Goal: Task Accomplishment & Management: Manage account settings

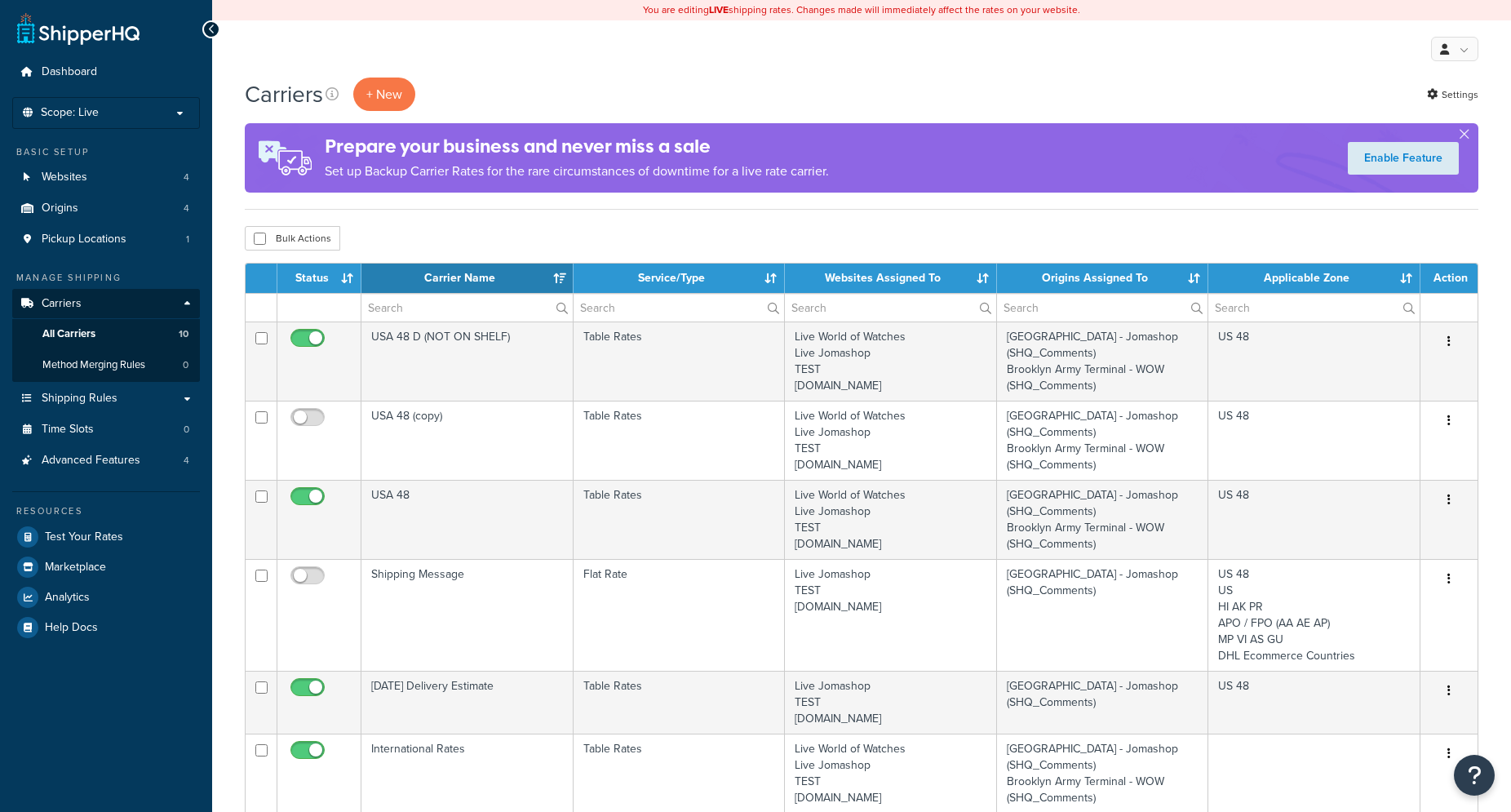
select select "15"
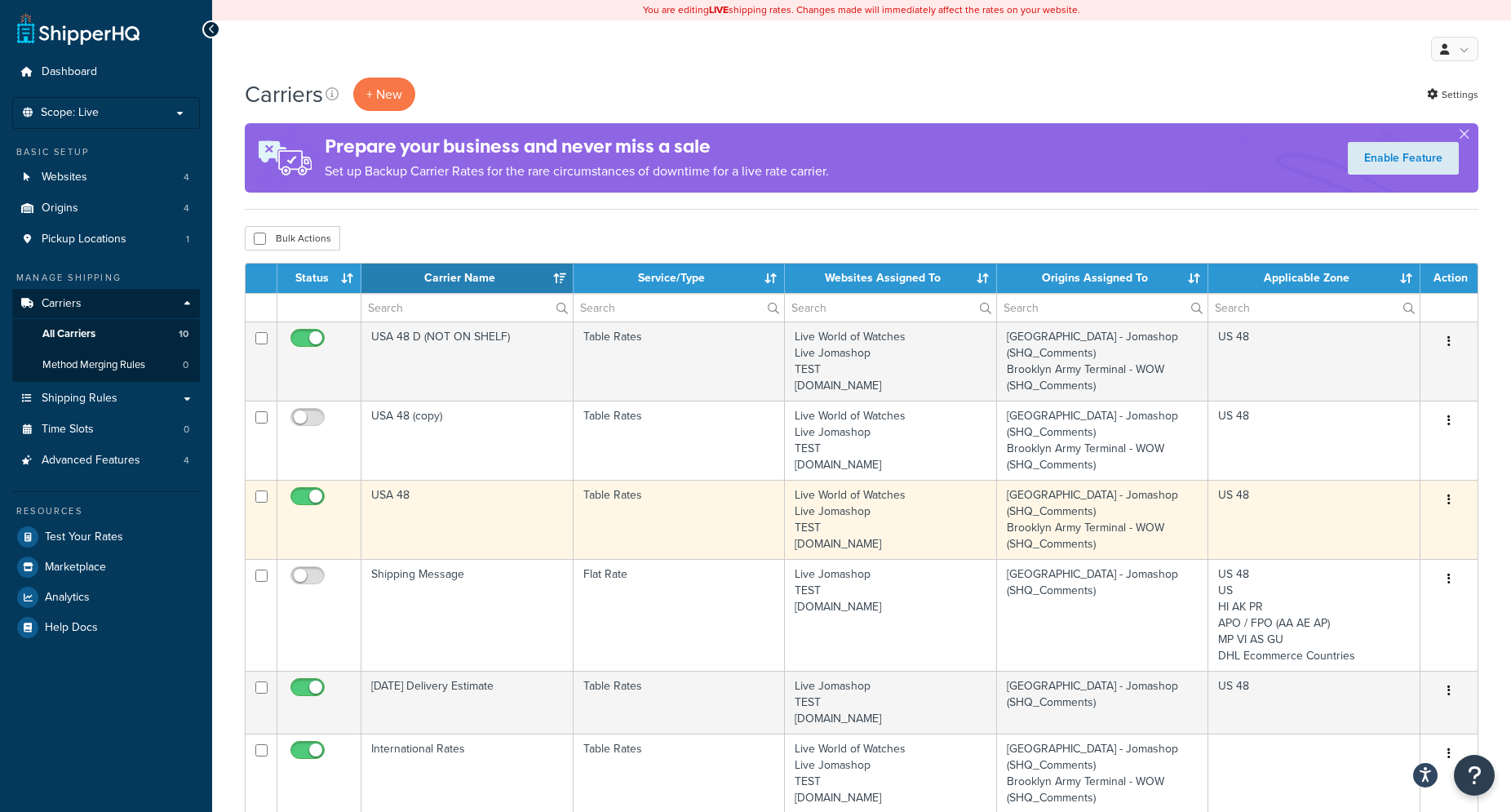
click at [1449, 501] on icon "button" at bounding box center [1449, 499] width 4 height 12
click at [1402, 523] on link "Edit" at bounding box center [1383, 533] width 129 height 34
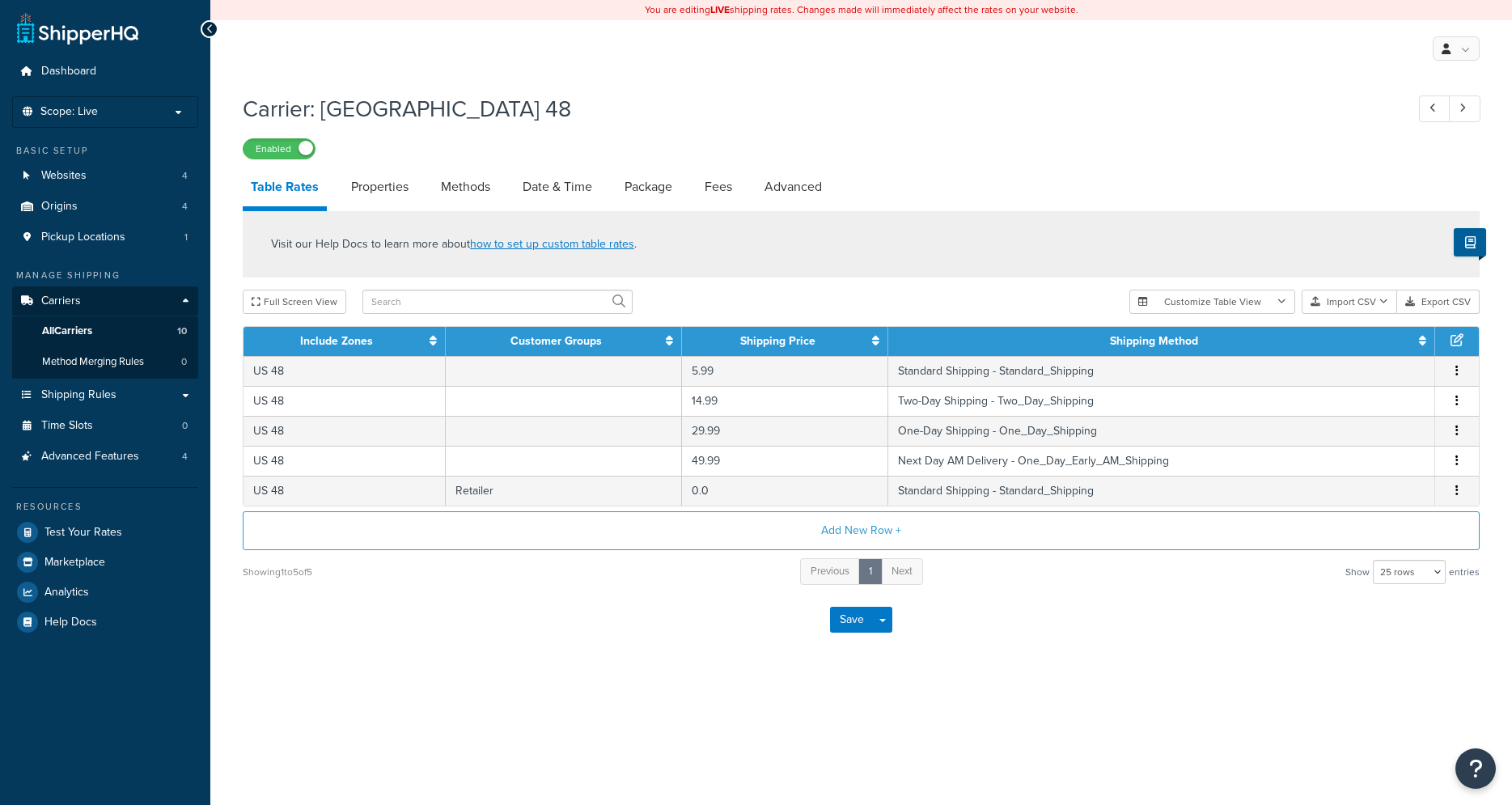
select select "25"
click at [470, 188] on link "Methods" at bounding box center [466, 186] width 65 height 39
select select "25"
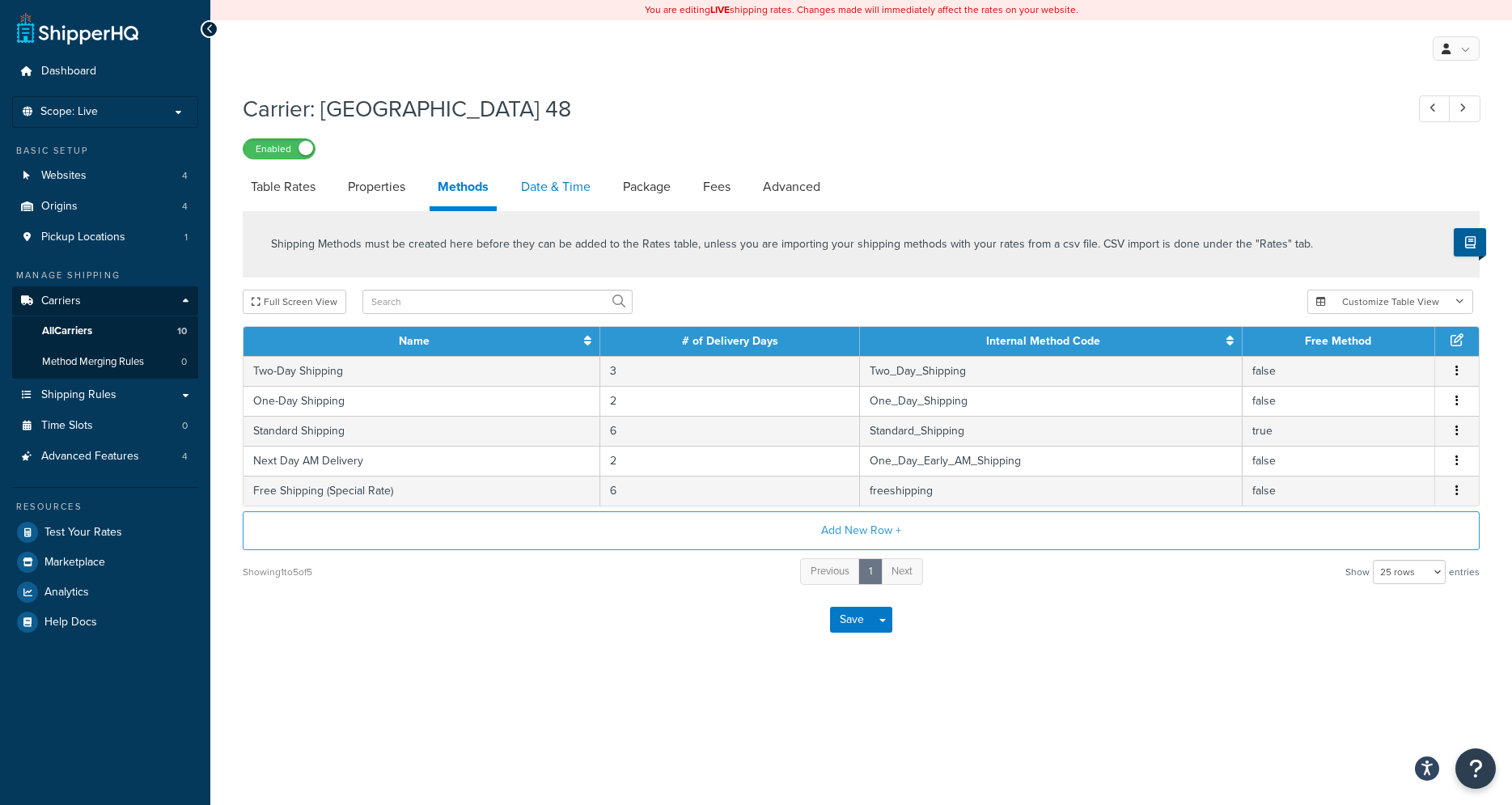
click at [544, 188] on link "Date & Time" at bounding box center [555, 186] width 86 height 39
select select "yMMMEd"
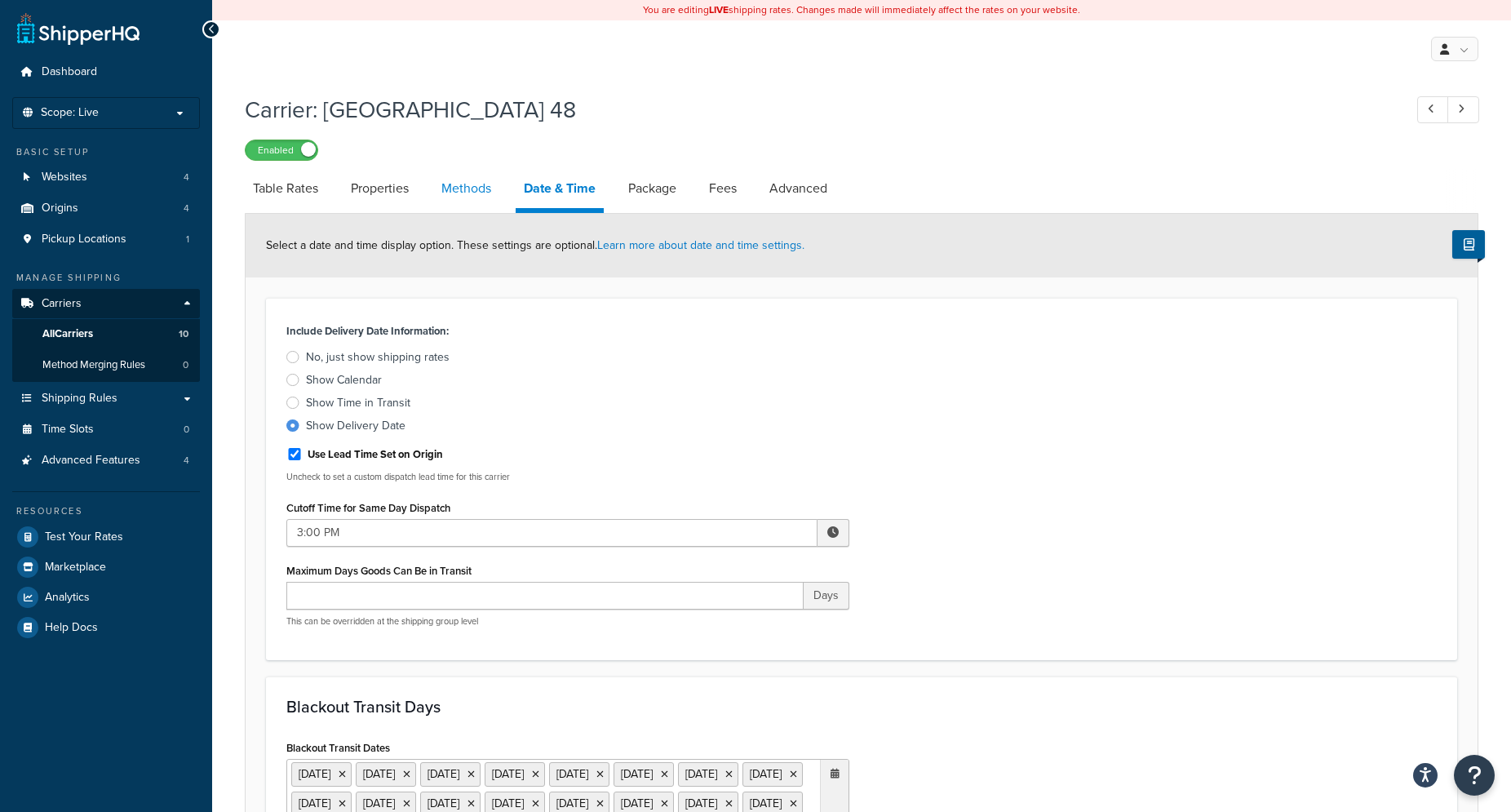
click at [469, 196] on link "Methods" at bounding box center [466, 188] width 66 height 39
select select "25"
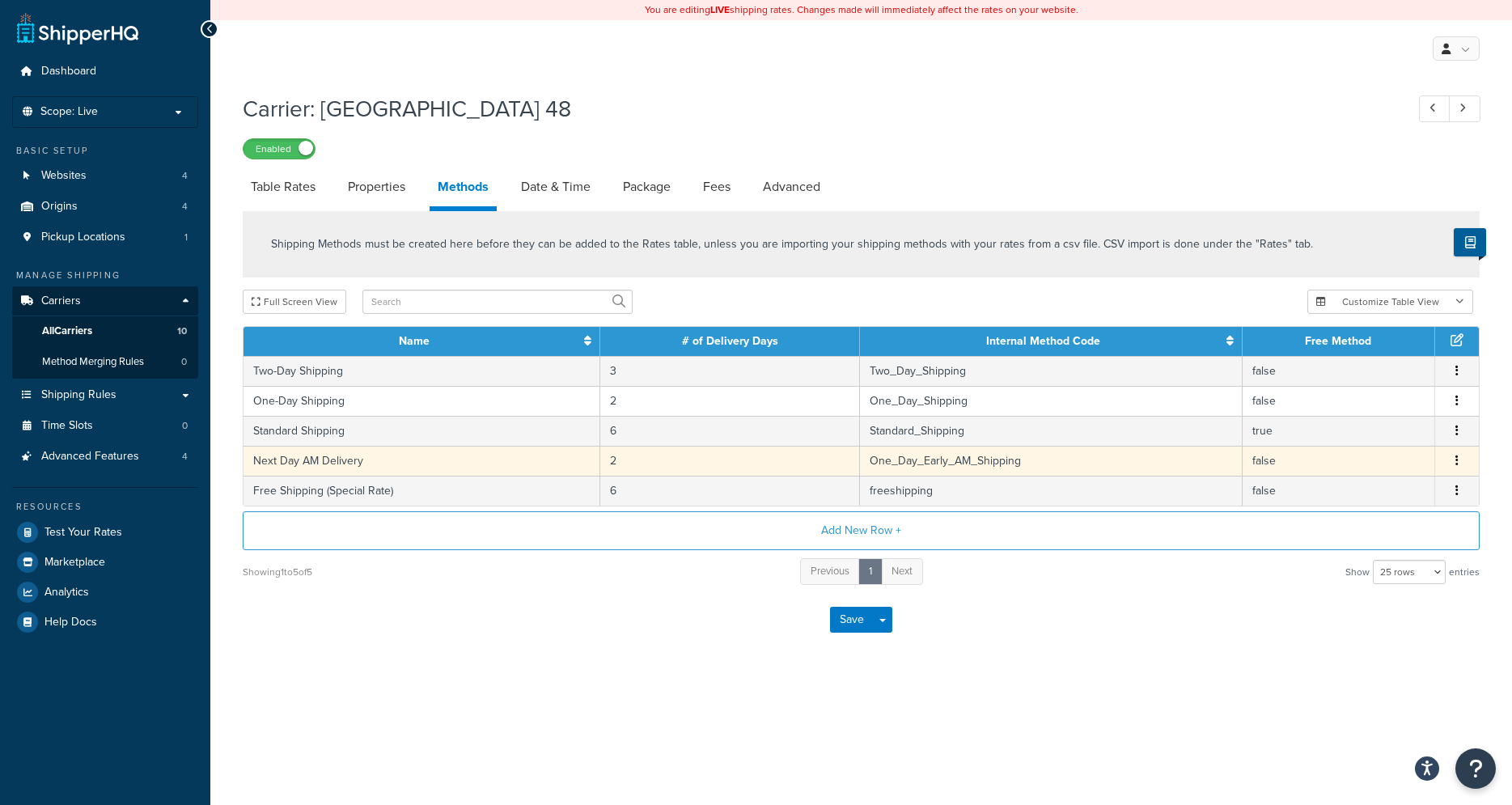
click at [1458, 464] on icon "button" at bounding box center [1457, 459] width 4 height 11
click at [1352, 445] on div "Edit" at bounding box center [1376, 447] width 115 height 34
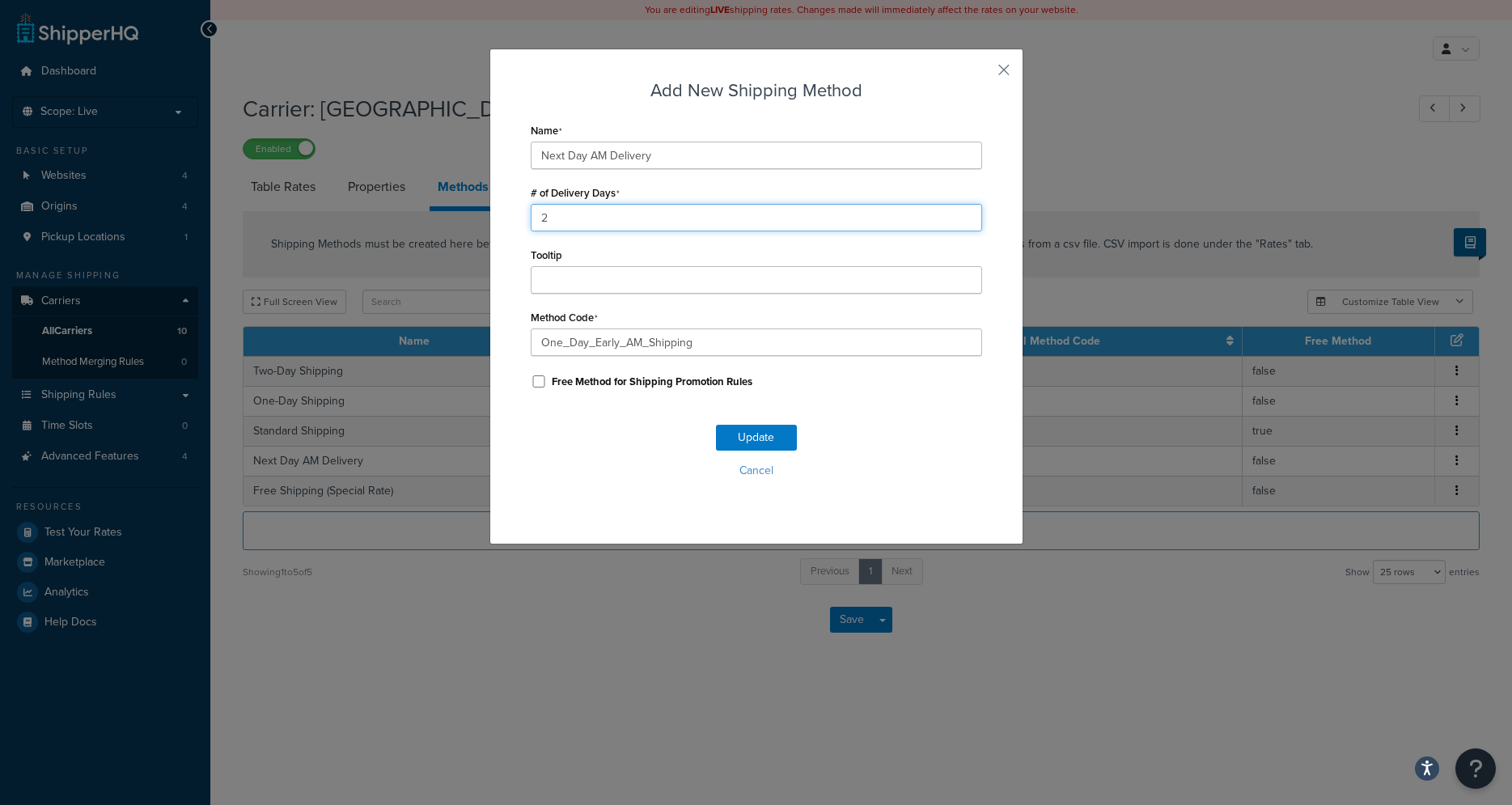
drag, startPoint x: 546, startPoint y: 212, endPoint x: 442, endPoint y: 226, distance: 104.9
click at [531, 224] on input "2" at bounding box center [756, 217] width 452 height 27
type input "1"
click at [752, 438] on button "Update" at bounding box center [756, 437] width 81 height 26
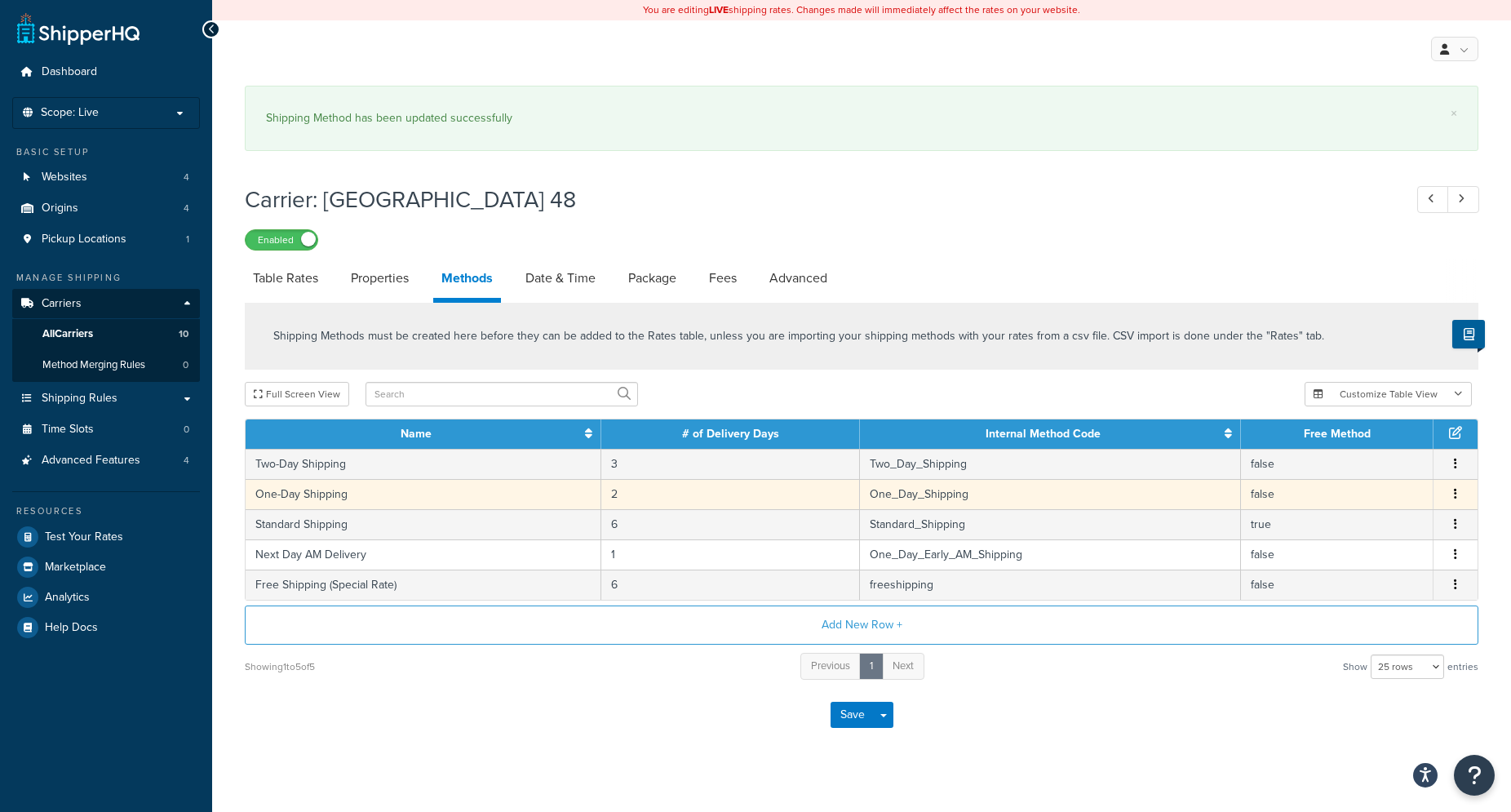
click at [1458, 496] on button "button" at bounding box center [1456, 495] width 13 height 18
click at [1383, 487] on div "Edit" at bounding box center [1375, 480] width 116 height 34
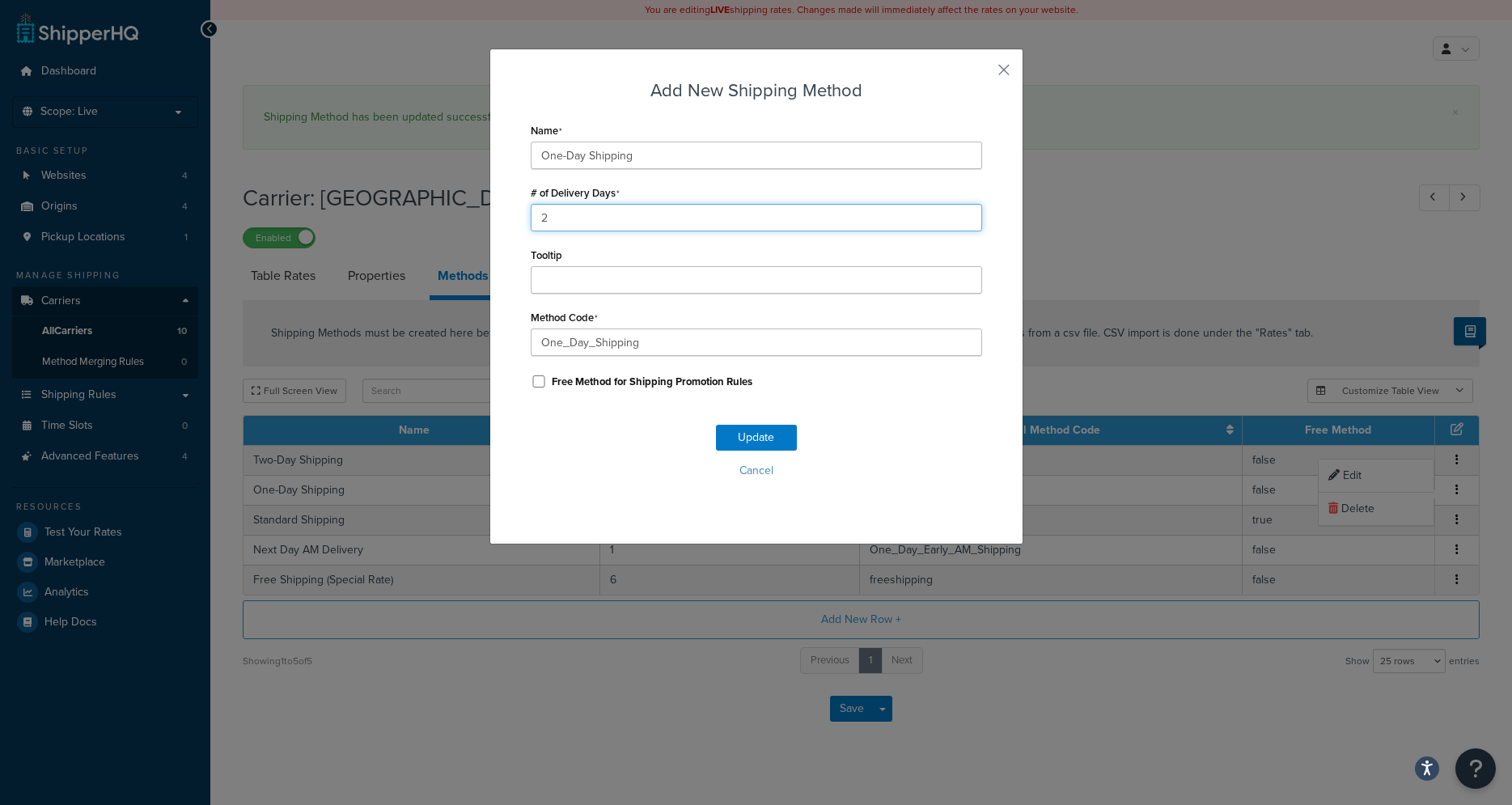
drag, startPoint x: 521, startPoint y: 224, endPoint x: 496, endPoint y: 228, distance: 25.3
click at [531, 228] on input "2" at bounding box center [756, 217] width 452 height 27
type input "1"
click at [748, 441] on button "Update" at bounding box center [756, 437] width 81 height 26
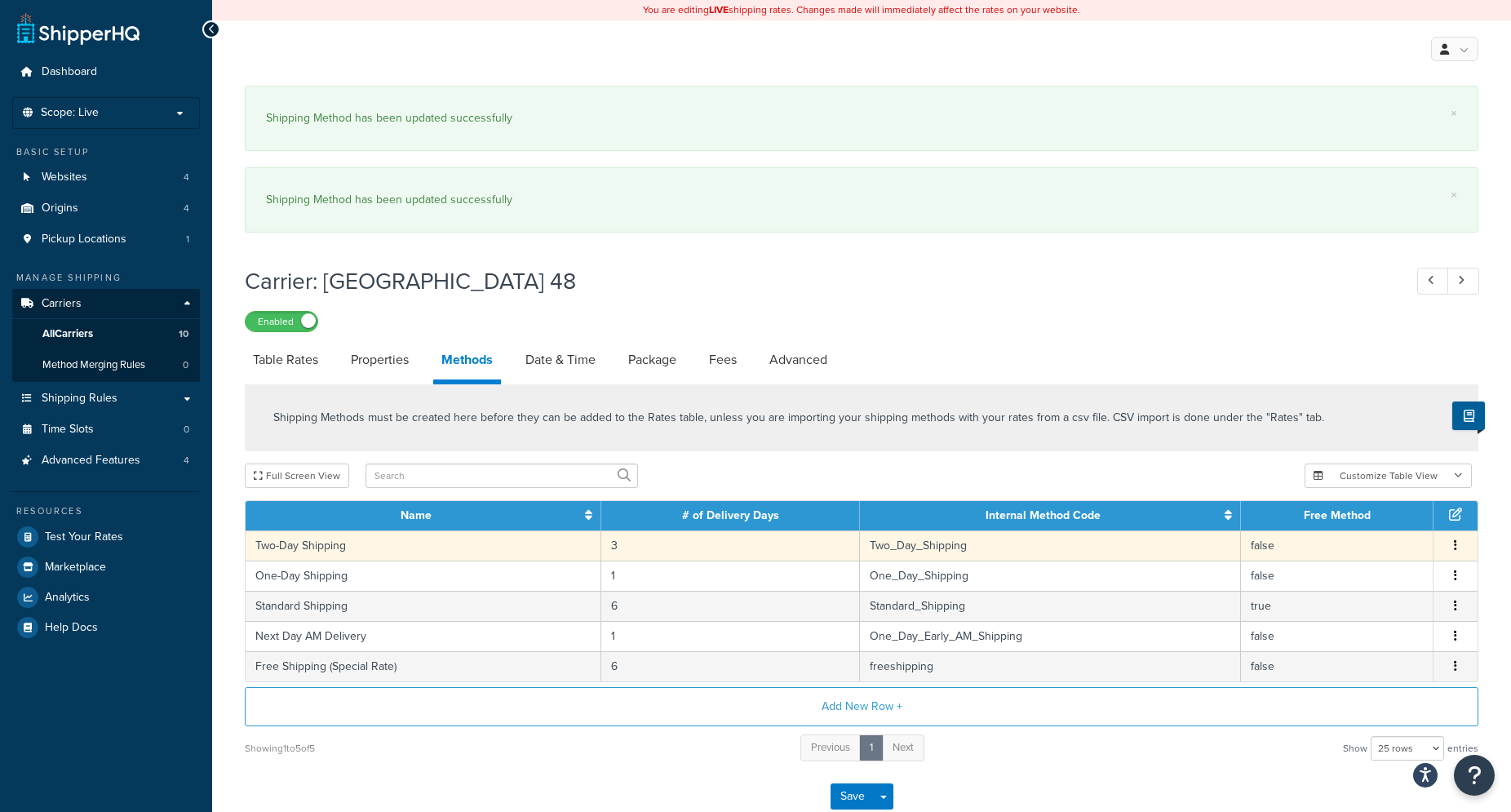
click at [1454, 545] on button "button" at bounding box center [1456, 545] width 13 height 18
click at [1365, 540] on div "Edit" at bounding box center [1375, 532] width 116 height 34
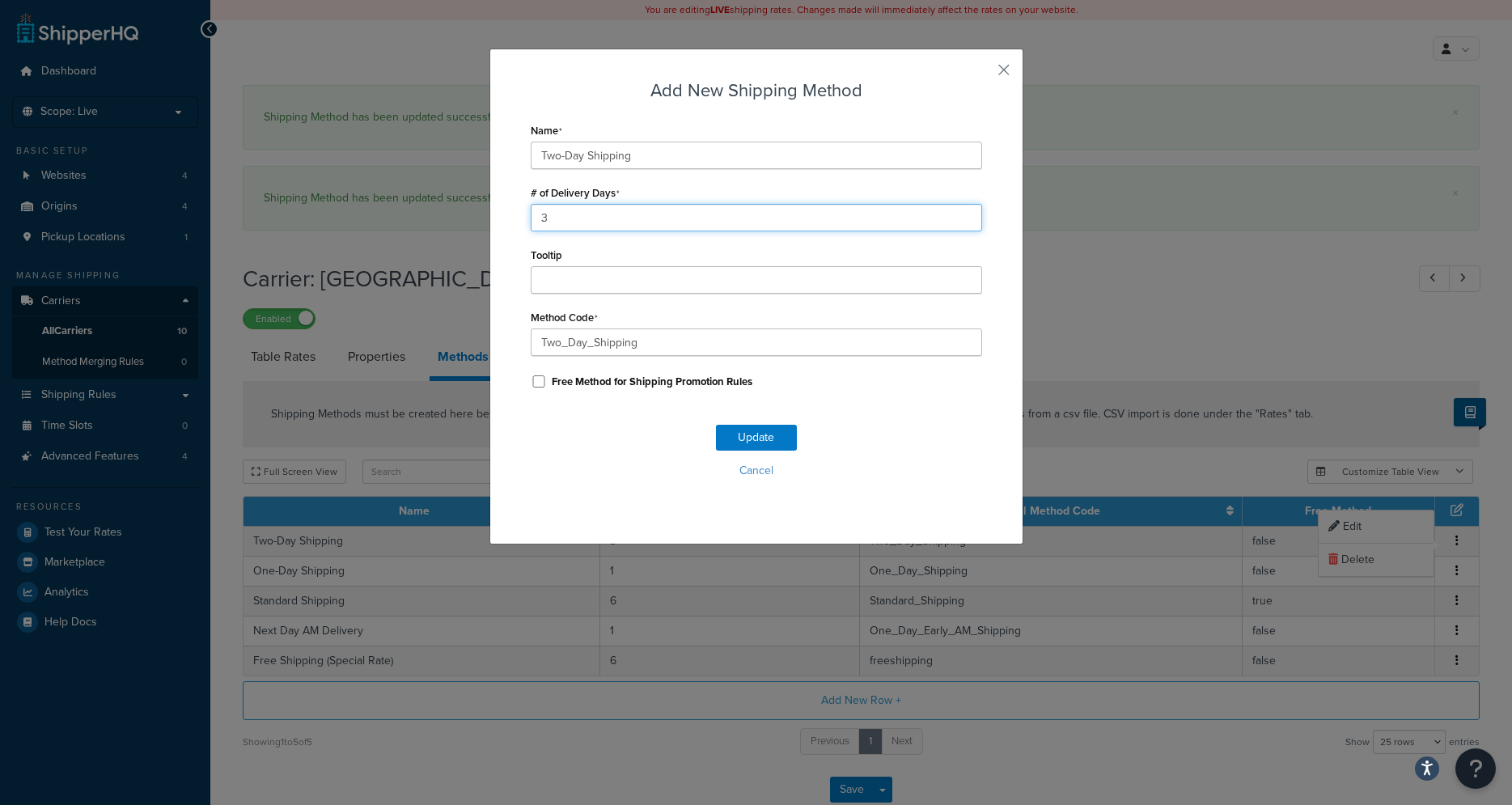
drag, startPoint x: 561, startPoint y: 217, endPoint x: 505, endPoint y: 216, distance: 56.0
click at [531, 216] on input "3" at bounding box center [756, 217] width 452 height 27
type input "2"
click at [745, 438] on button "Update" at bounding box center [756, 437] width 81 height 26
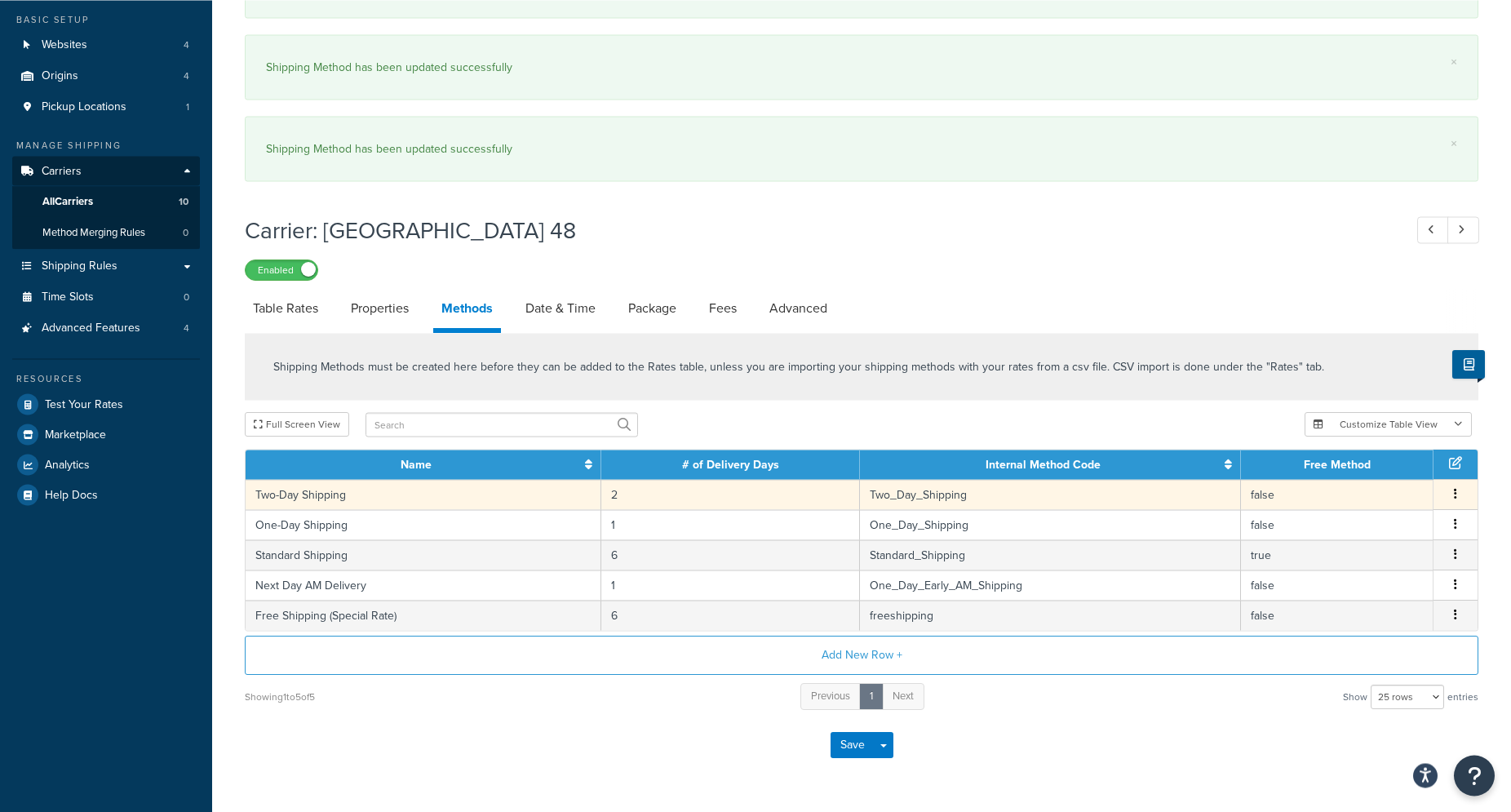
scroll to position [184, 0]
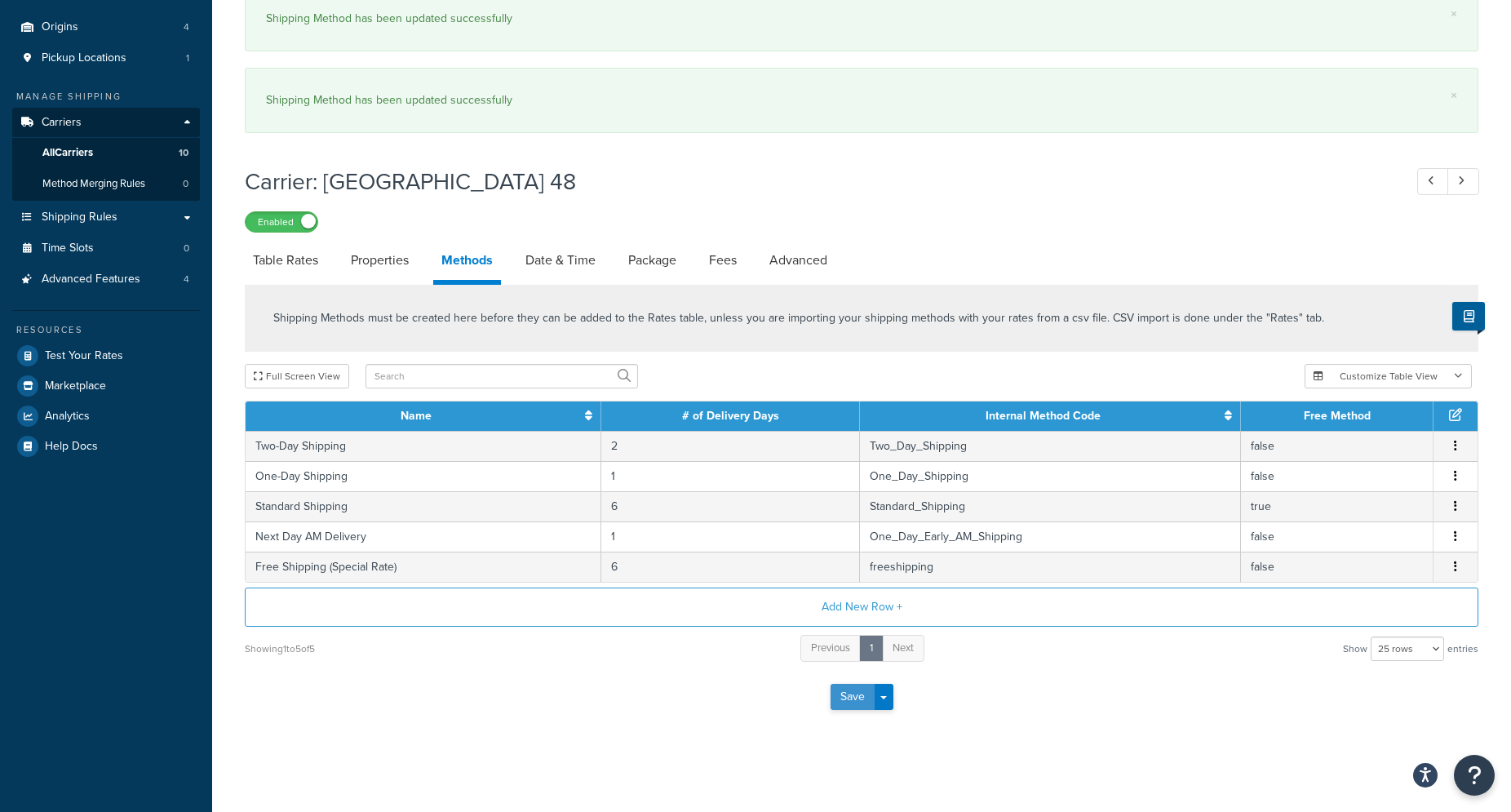
click at [846, 696] on button "Save" at bounding box center [852, 696] width 44 height 26
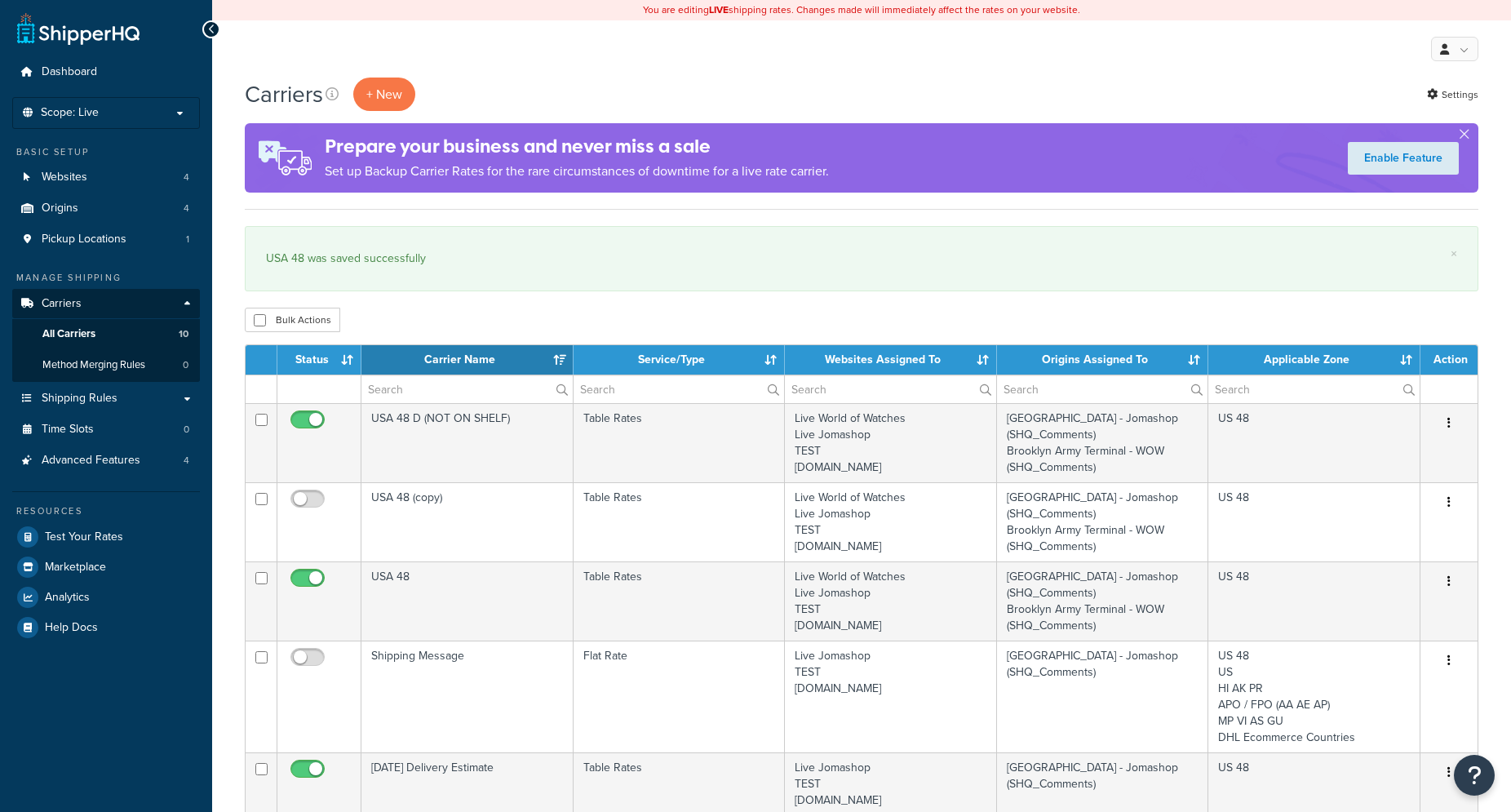
select select "15"
